Goal: Transaction & Acquisition: Purchase product/service

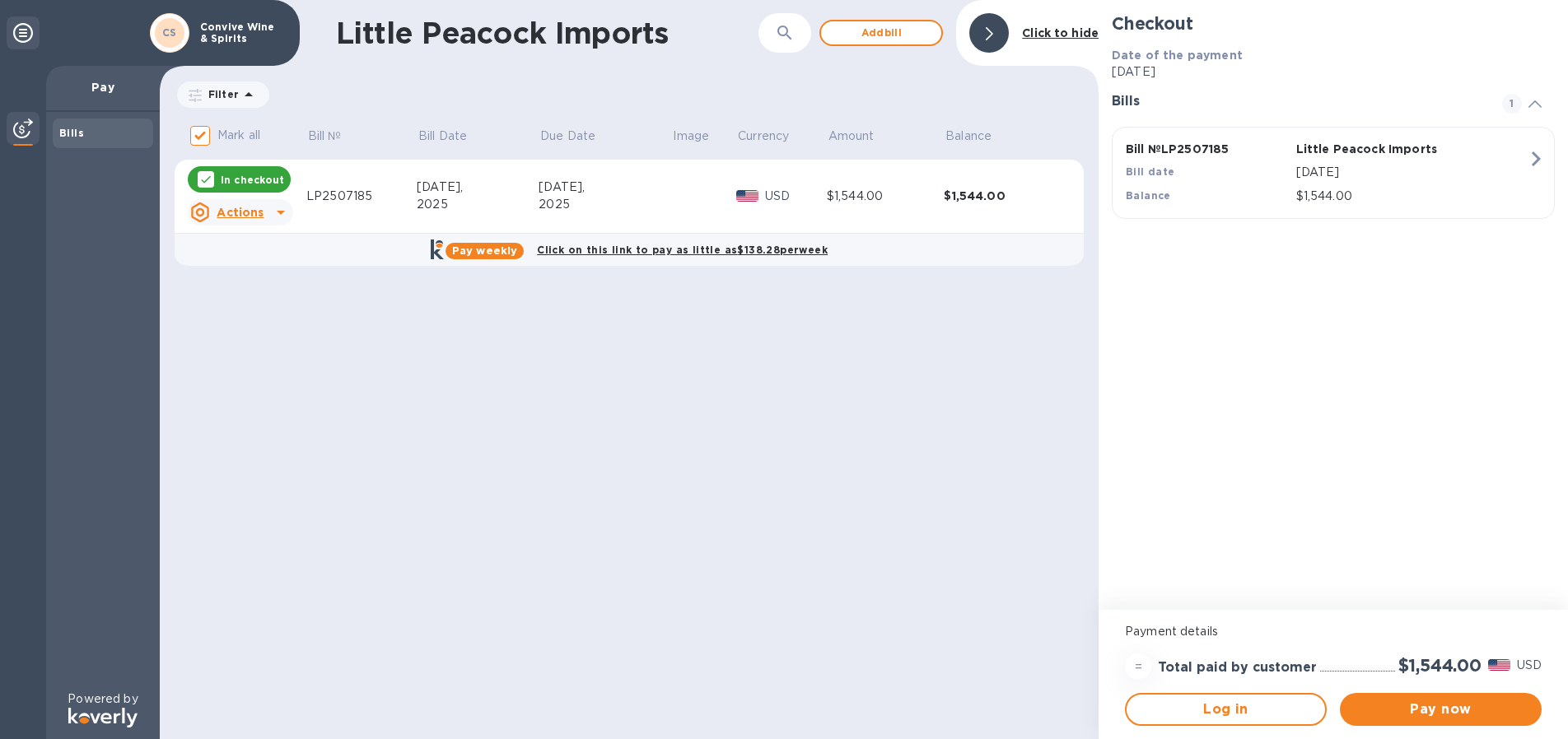
click at [1155, 42] on div "Date of the payment [DATE]" at bounding box center [1333, 63] width 456 height 47
click at [765, 192] on p "USD" at bounding box center [796, 196] width 62 height 17
click at [1440, 707] on span "Pay now" at bounding box center [1440, 710] width 175 height 20
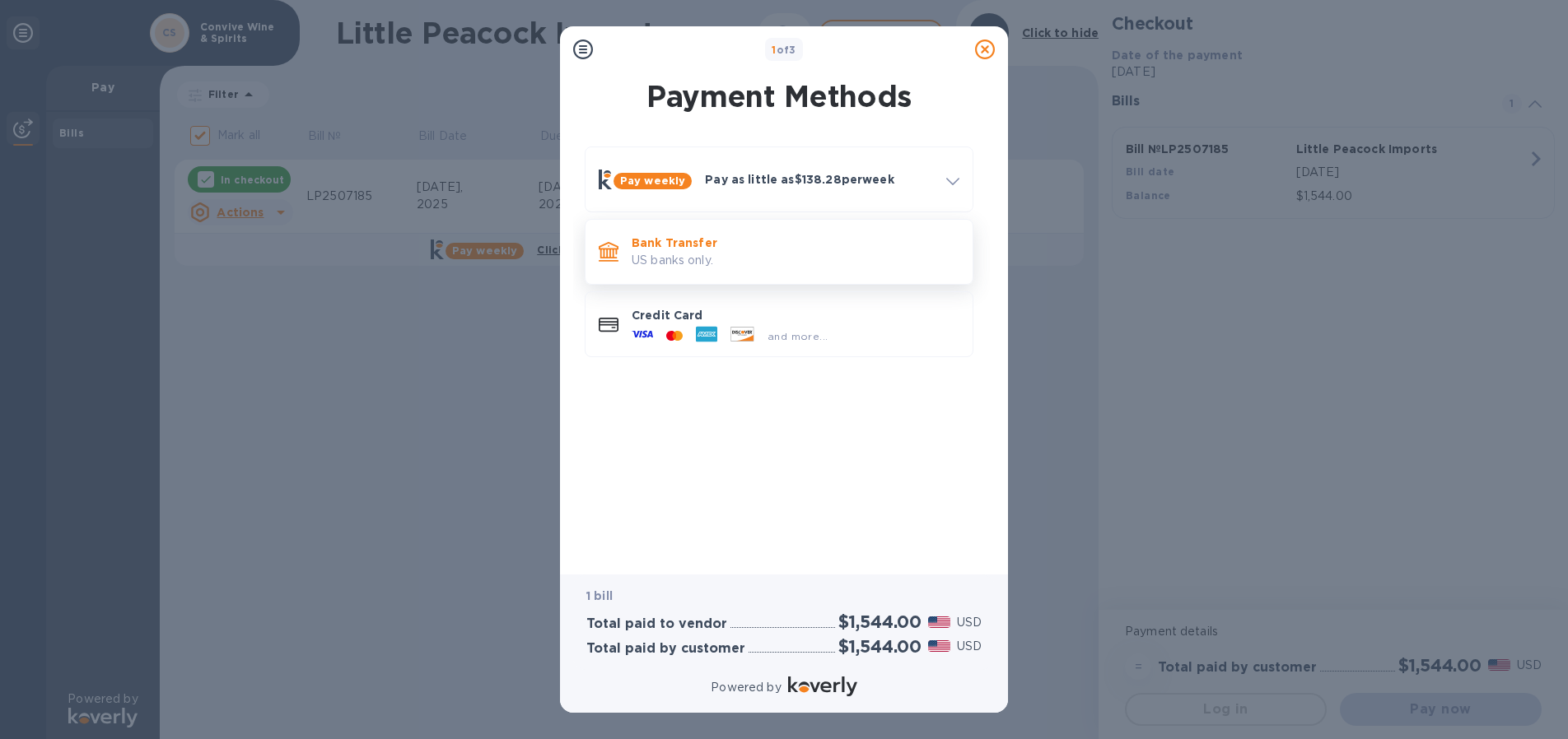
click at [710, 259] on p "US banks only." at bounding box center [796, 260] width 328 height 17
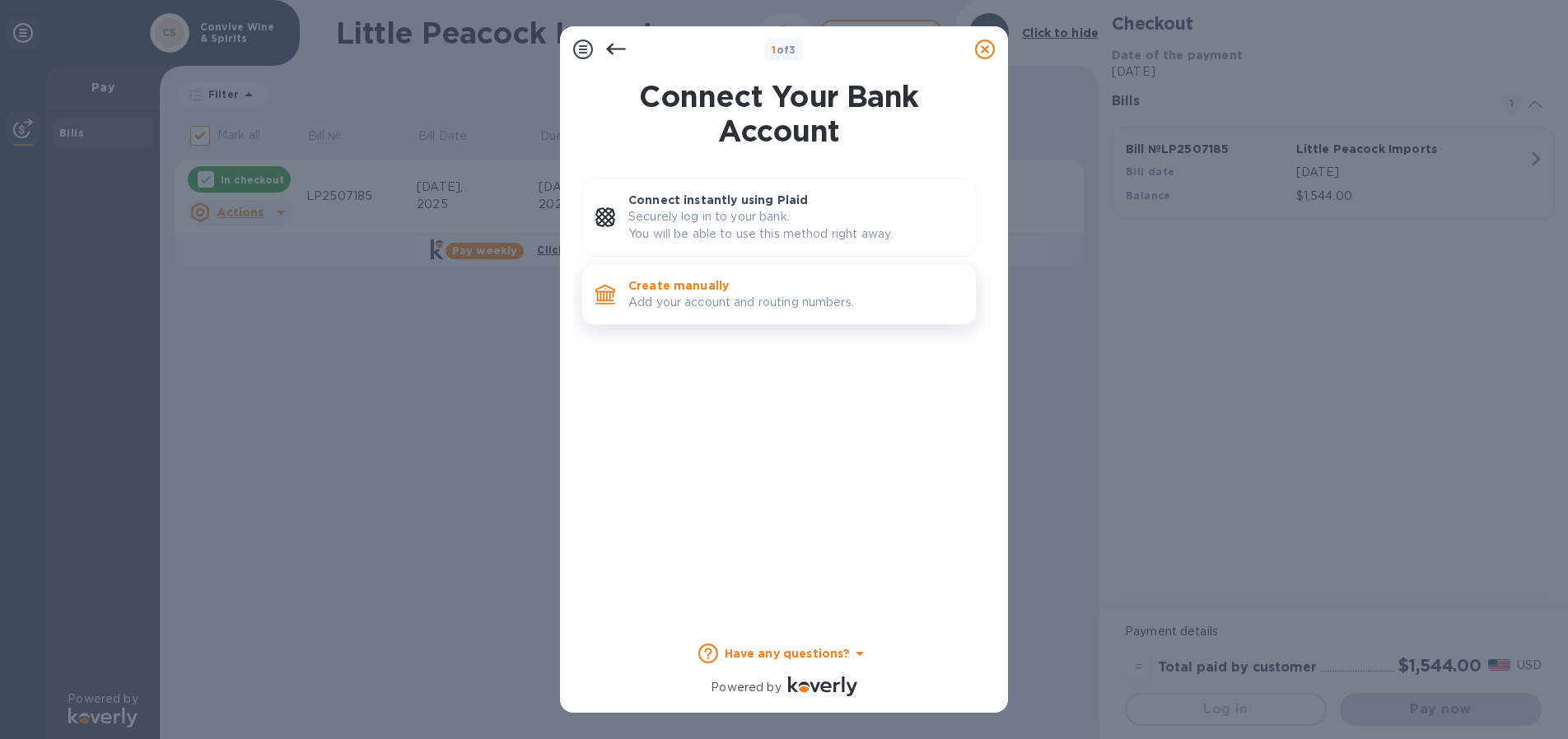
click at [733, 291] on p "Create manually" at bounding box center [795, 285] width 334 height 16
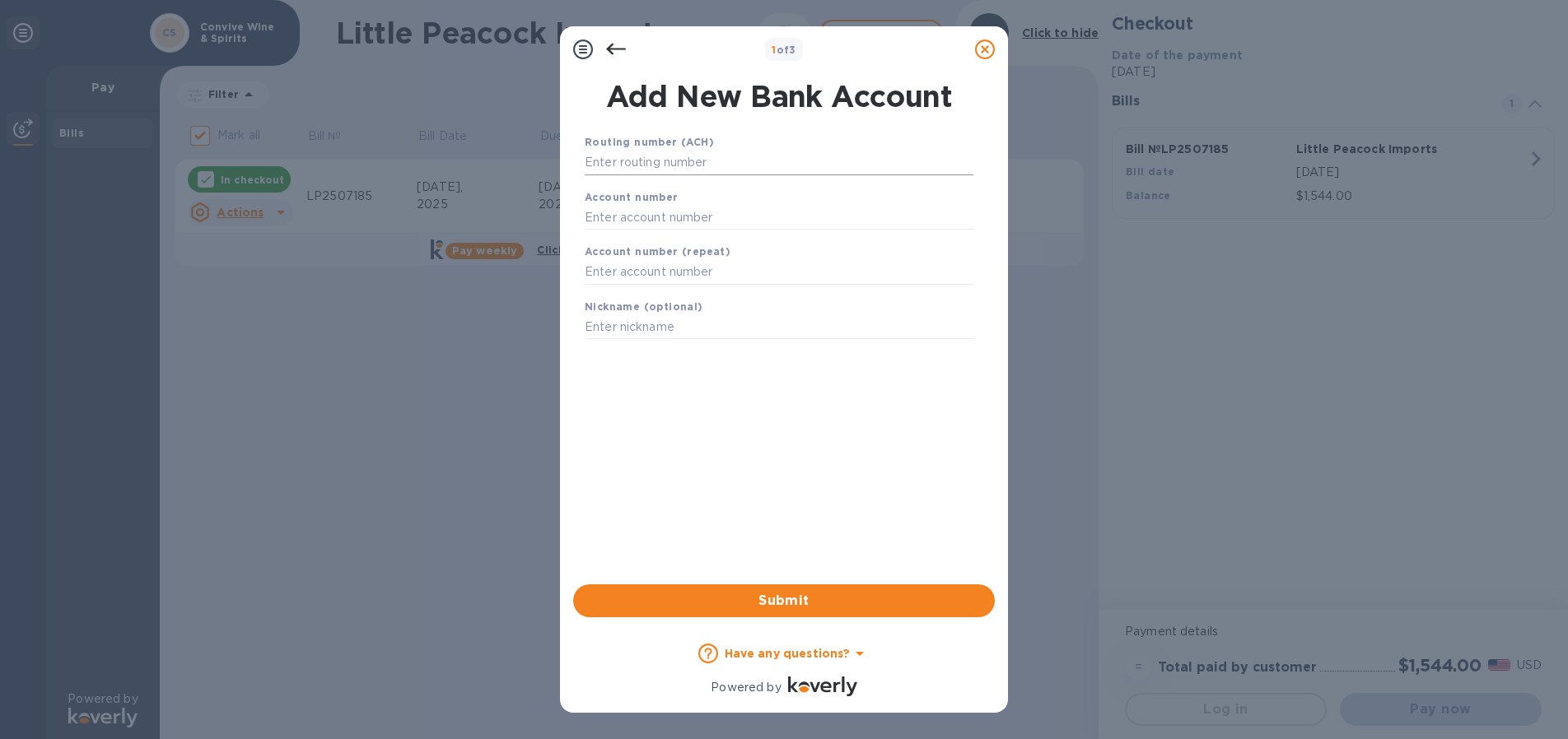
click at [658, 158] on input "text" at bounding box center [779, 163] width 389 height 25
type input "021000021"
click at [677, 235] on input "text" at bounding box center [779, 238] width 389 height 25
type input "781925016"
click at [689, 297] on input "text" at bounding box center [779, 293] width 389 height 25
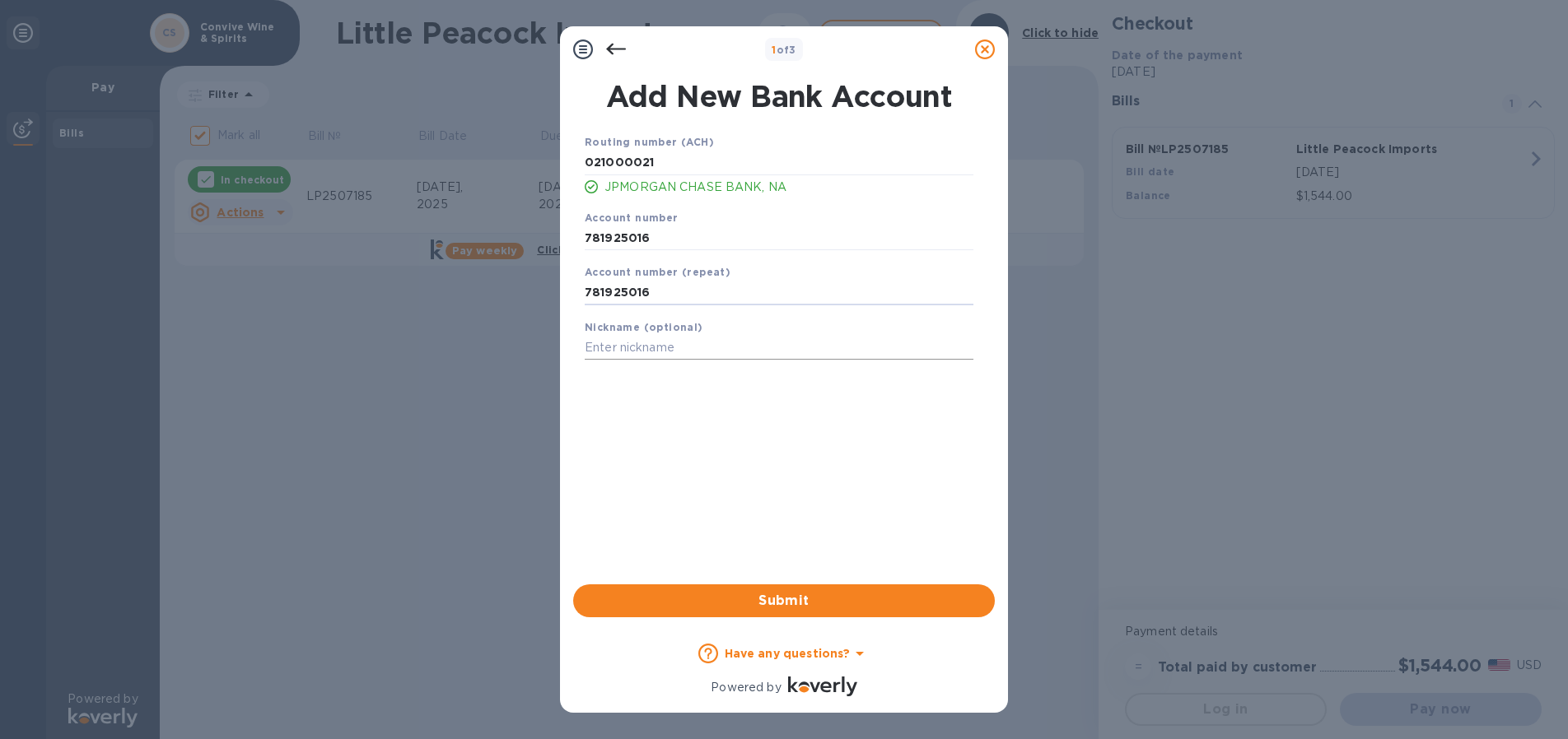
type input "781925016"
click at [644, 351] on input "text" at bounding box center [779, 348] width 389 height 25
click at [877, 610] on span "Submit" at bounding box center [783, 601] width 395 height 20
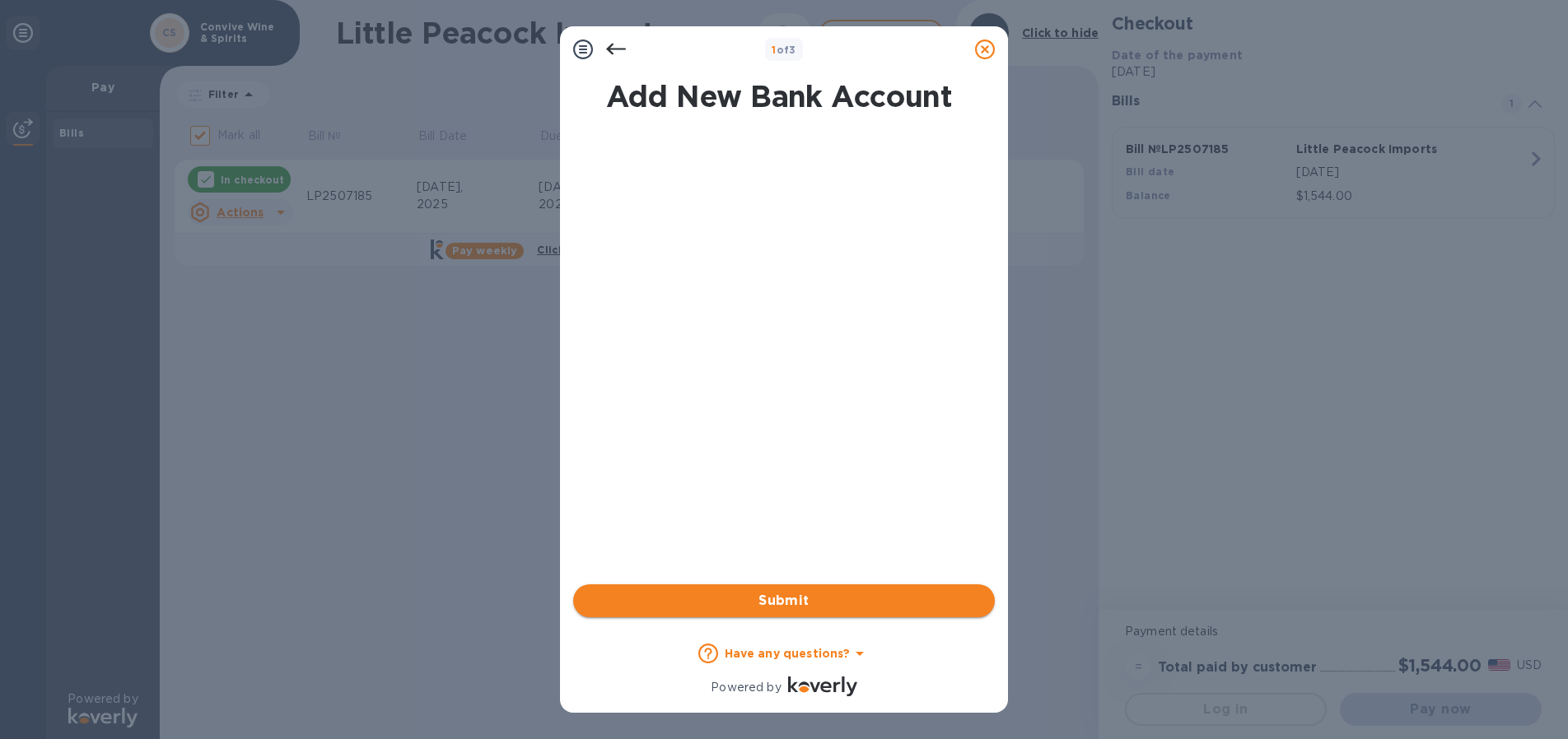
click at [793, 601] on span "Submit" at bounding box center [783, 601] width 395 height 20
